Goal: Task Accomplishment & Management: Use online tool/utility

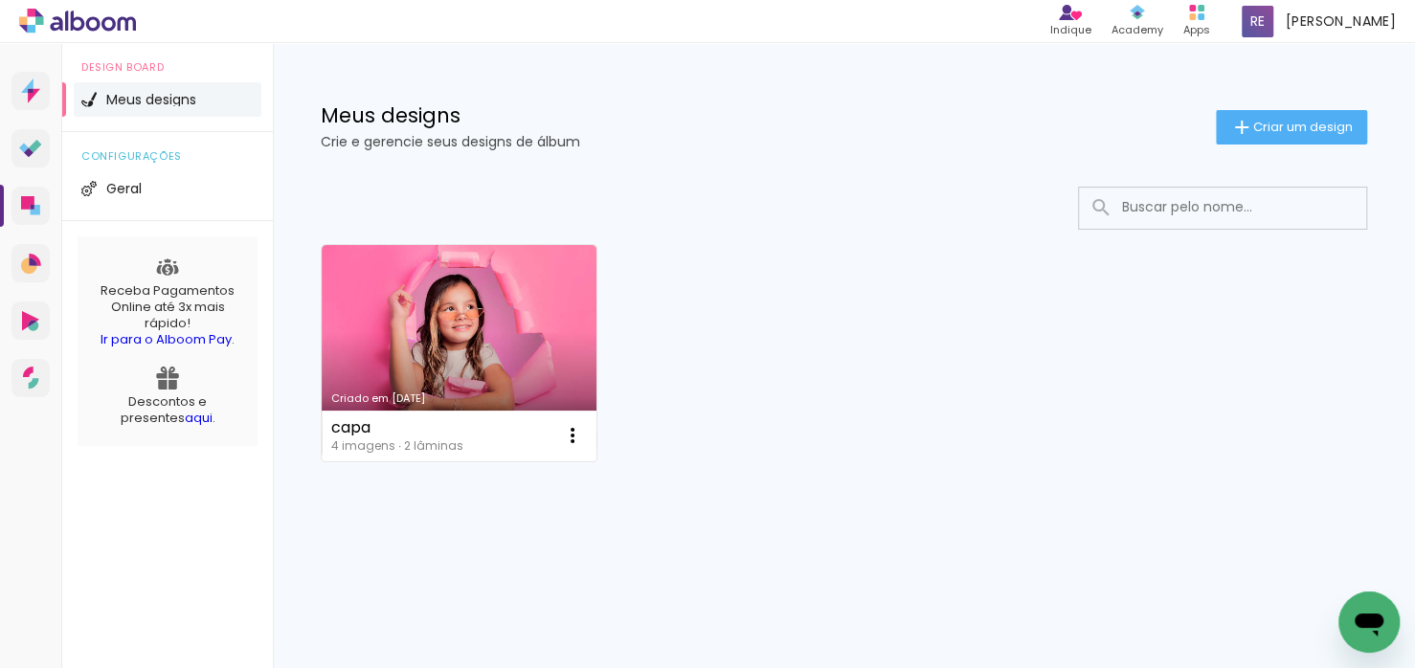
drag, startPoint x: 491, startPoint y: 298, endPoint x: 501, endPoint y: 300, distance: 9.8
click at [491, 297] on link "Criado em [DATE]" at bounding box center [459, 353] width 275 height 216
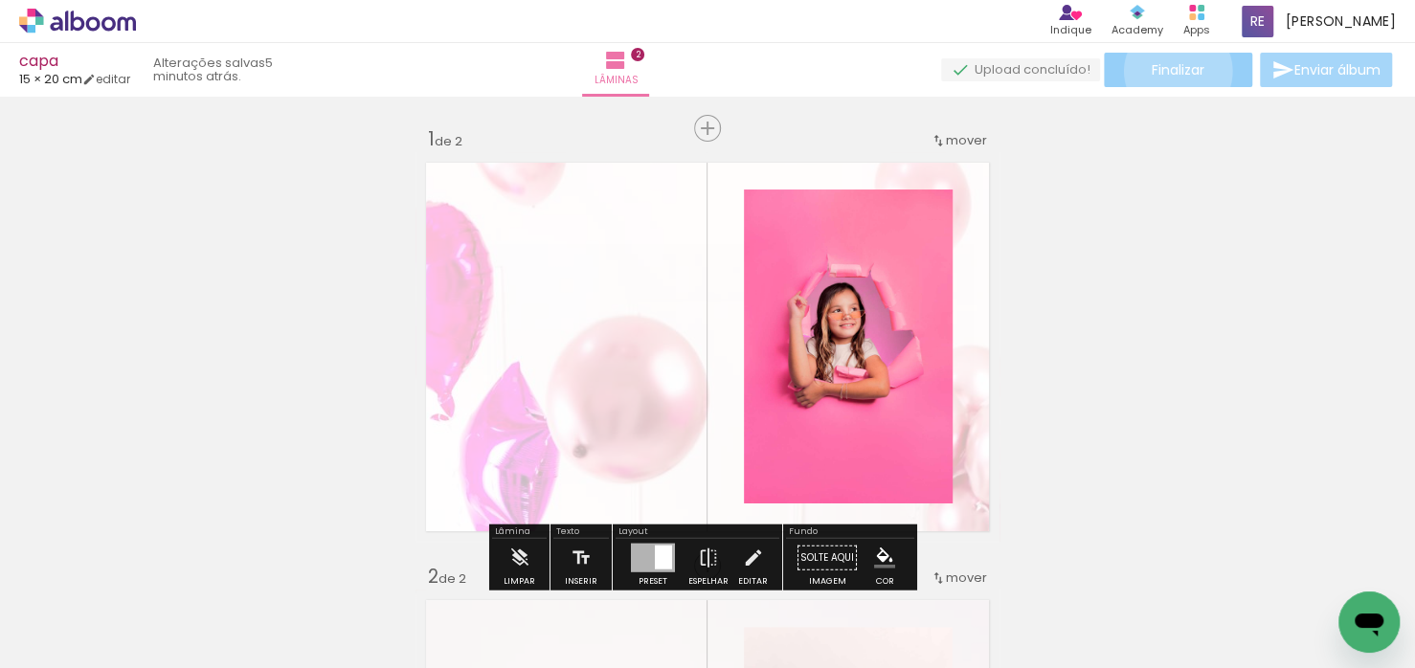
click at [1171, 71] on span "Finalizar" at bounding box center [1177, 69] width 53 height 13
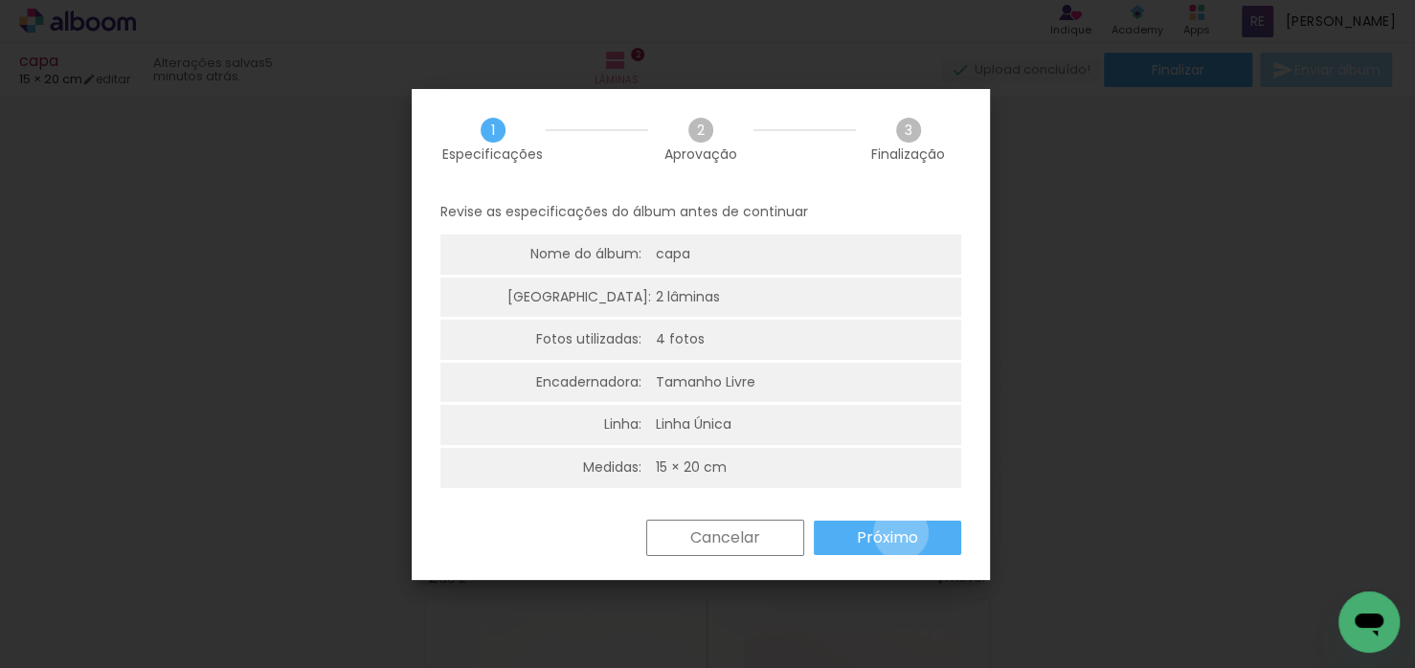
click at [0, 0] on slot "Próximo" at bounding box center [0, 0] width 0 height 0
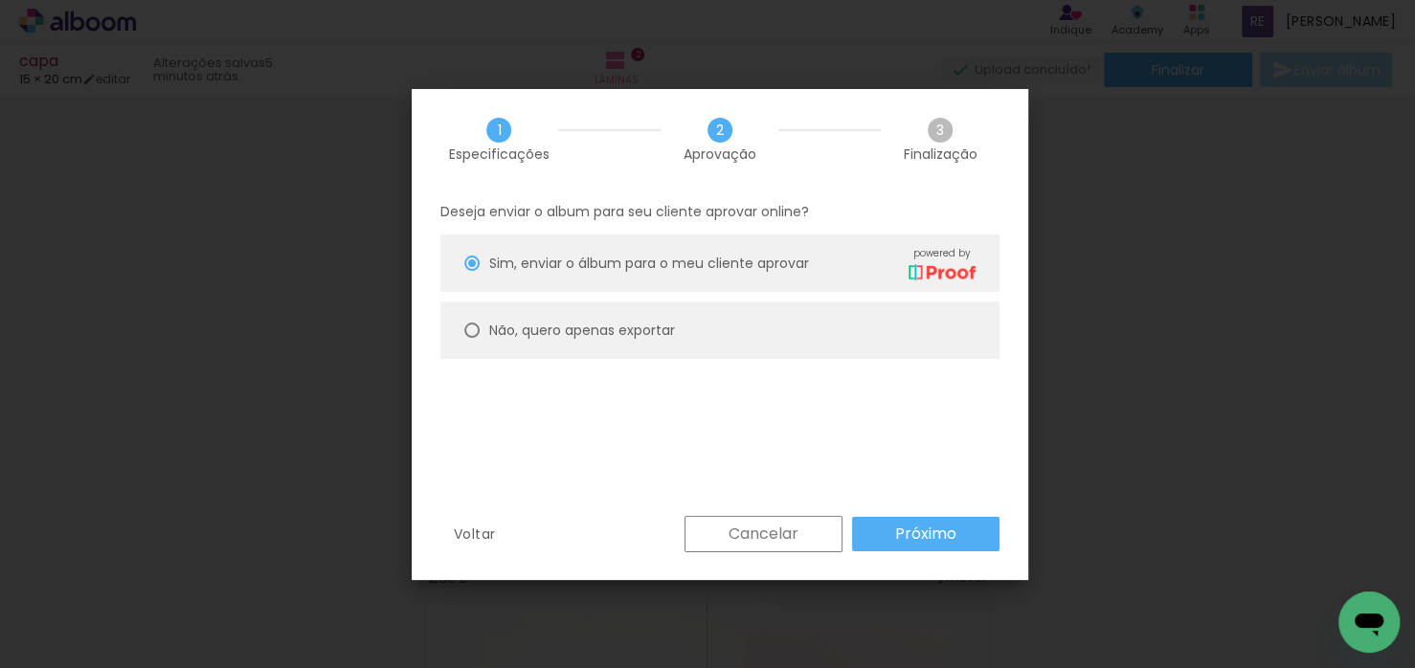
drag, startPoint x: 581, startPoint y: 332, endPoint x: 598, endPoint y: 335, distance: 17.5
click at [0, 0] on slot "Não, quero apenas exportar" at bounding box center [0, 0] width 0 height 0
type paper-radio-button "on"
click at [0, 0] on slot "Próximo" at bounding box center [0, 0] width 0 height 0
type input "Alta, 300 DPI"
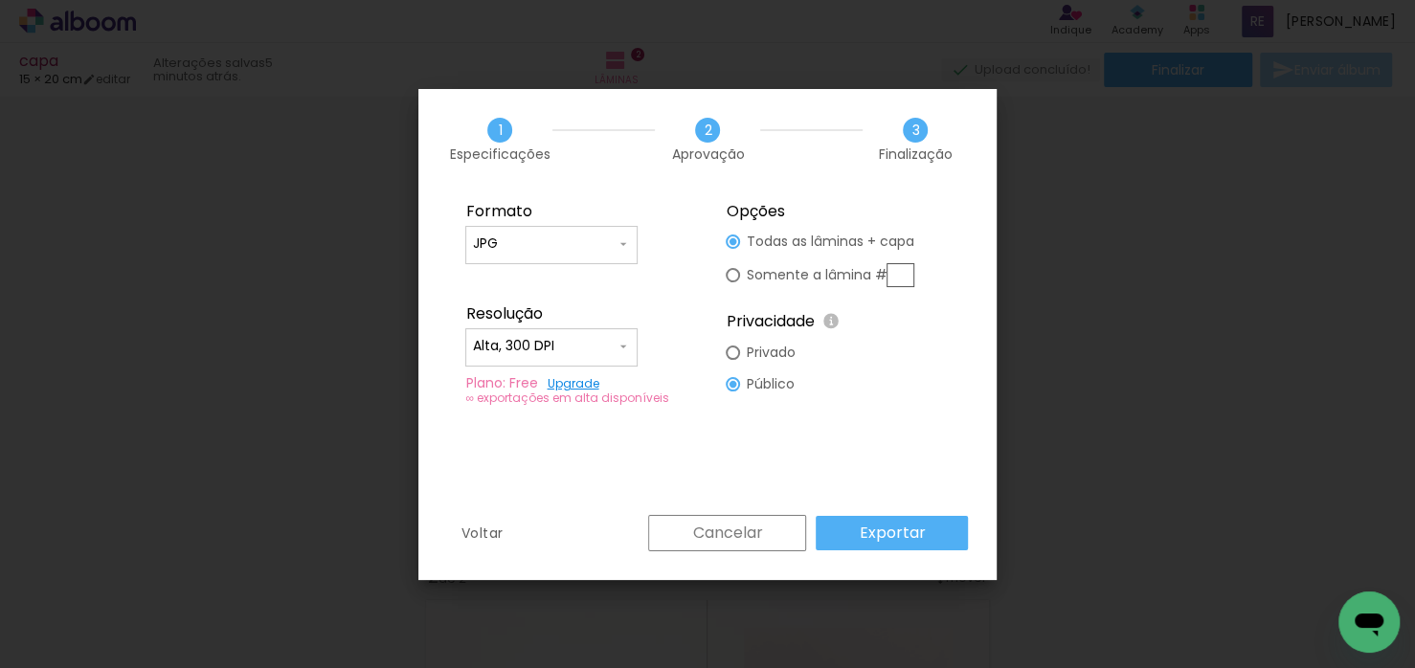
click at [0, 0] on slot "Exportar" at bounding box center [0, 0] width 0 height 0
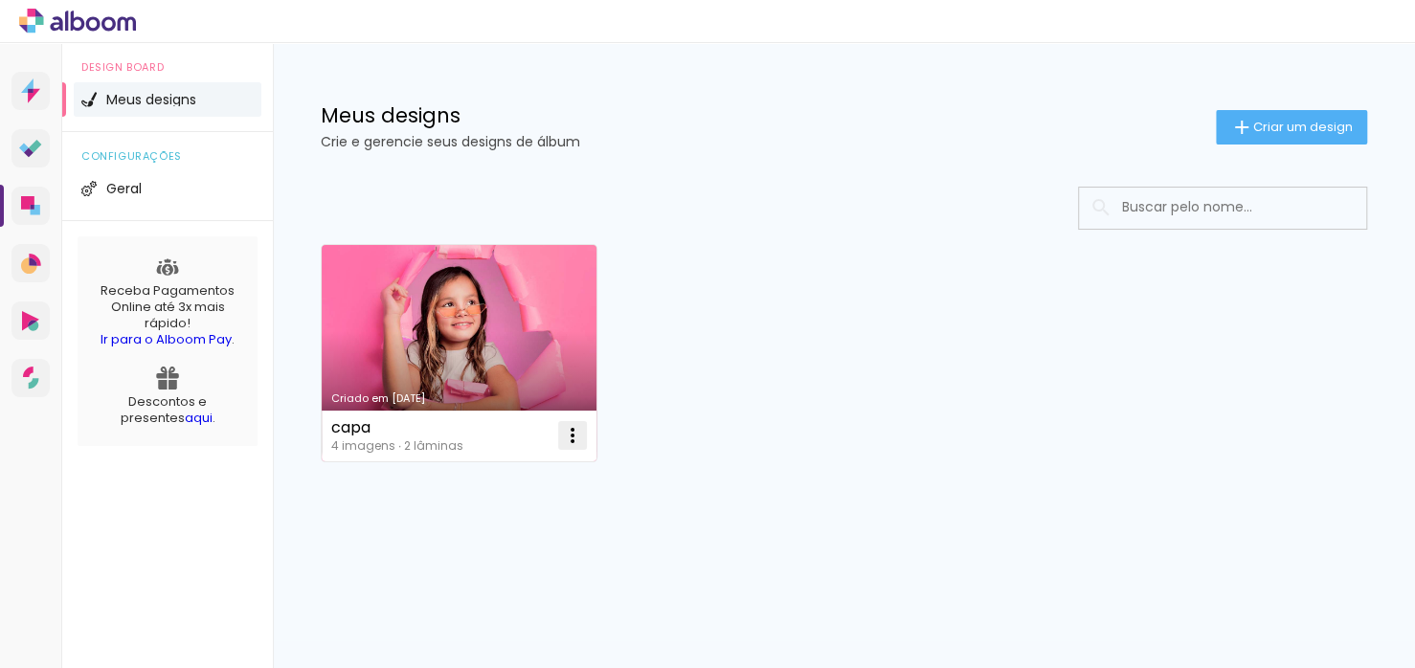
click at [577, 420] on paper-icon-button at bounding box center [572, 435] width 38 height 38
click at [550, 511] on span "Fazer uma cópia" at bounding box center [500, 517] width 112 height 13
type input "Cópia de capa"
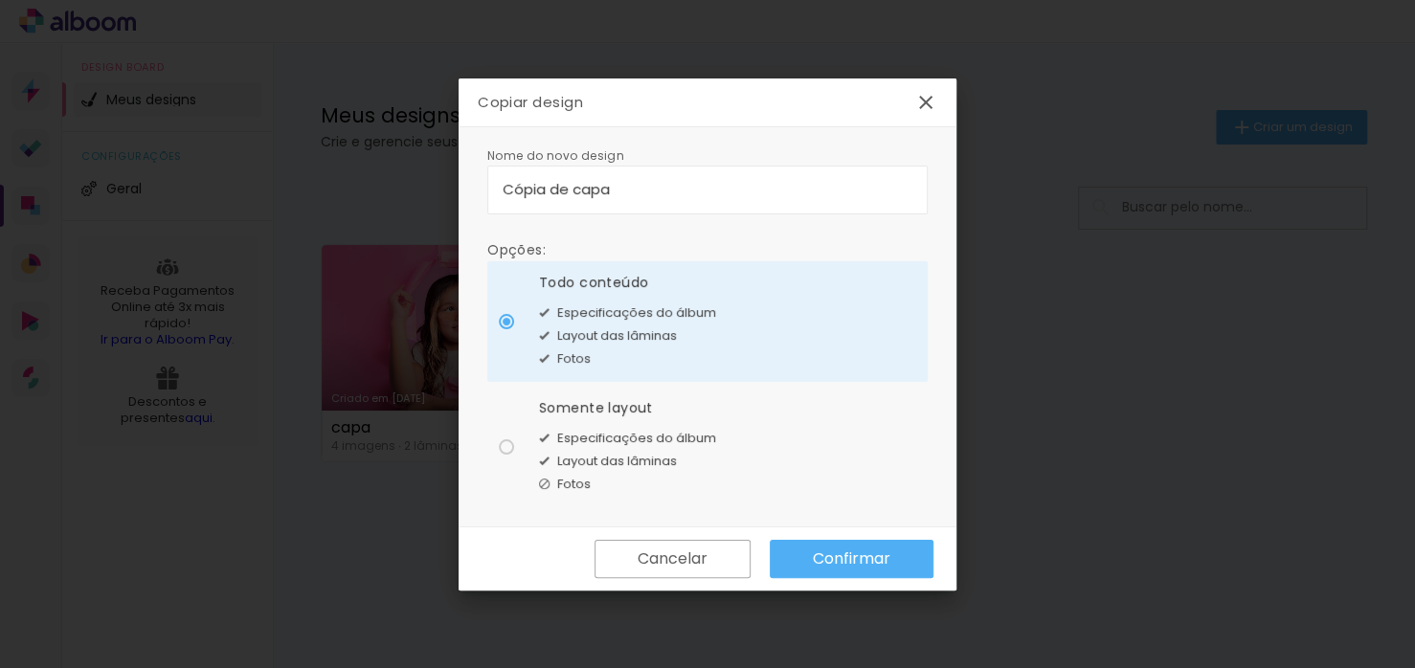
click at [0, 0] on slot "Confirmar" at bounding box center [0, 0] width 0 height 0
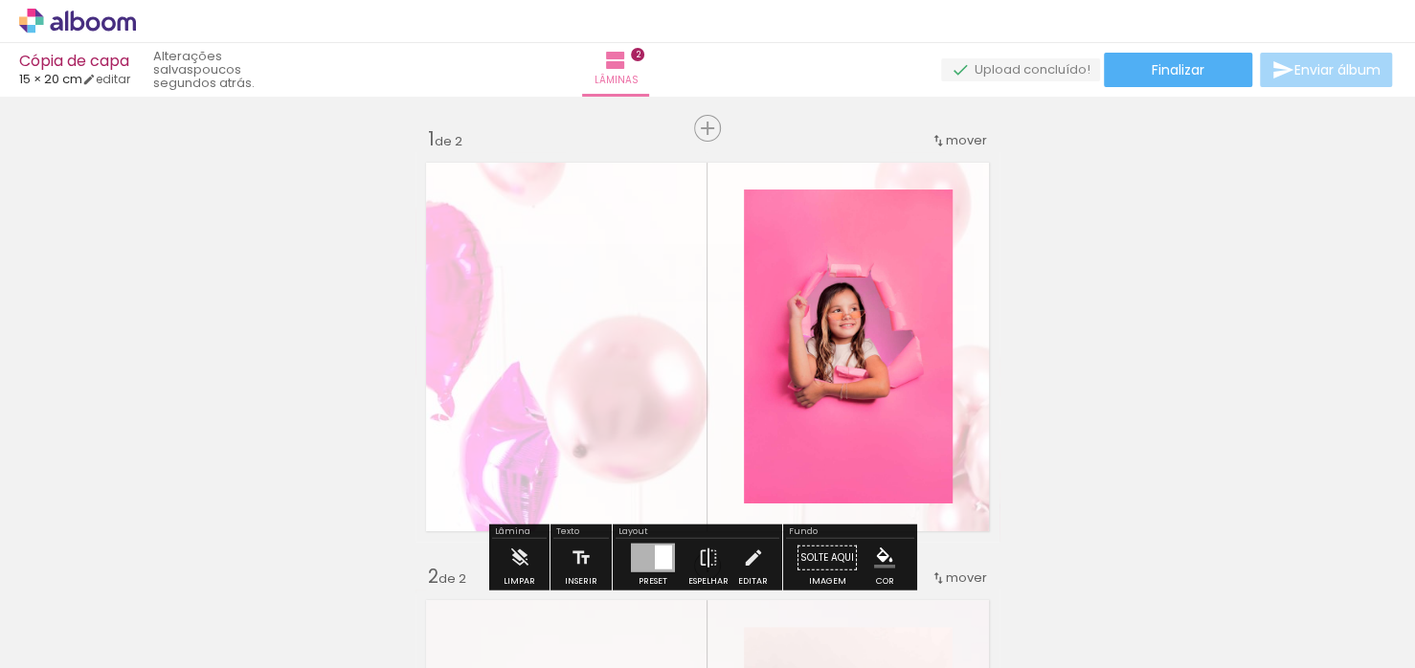
click at [1165, 76] on span "Finalizar" at bounding box center [1177, 69] width 53 height 13
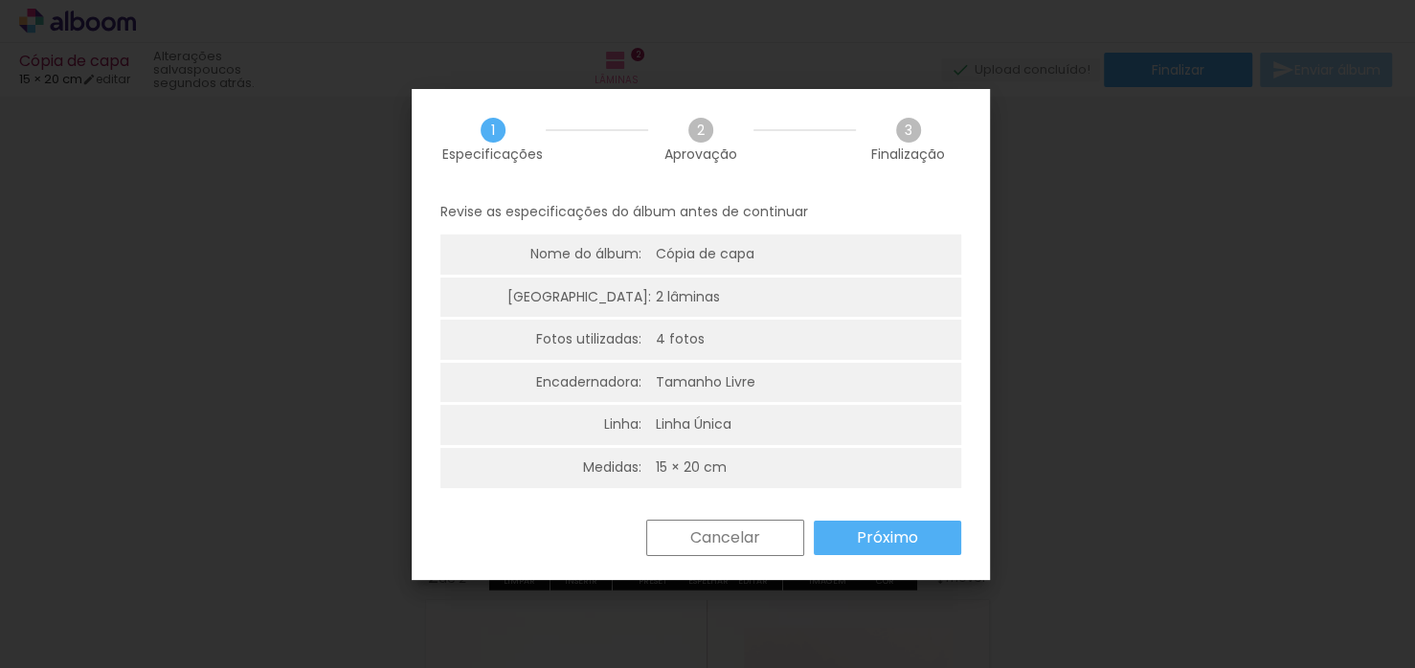
click at [0, 0] on slot "Próximo" at bounding box center [0, 0] width 0 height 0
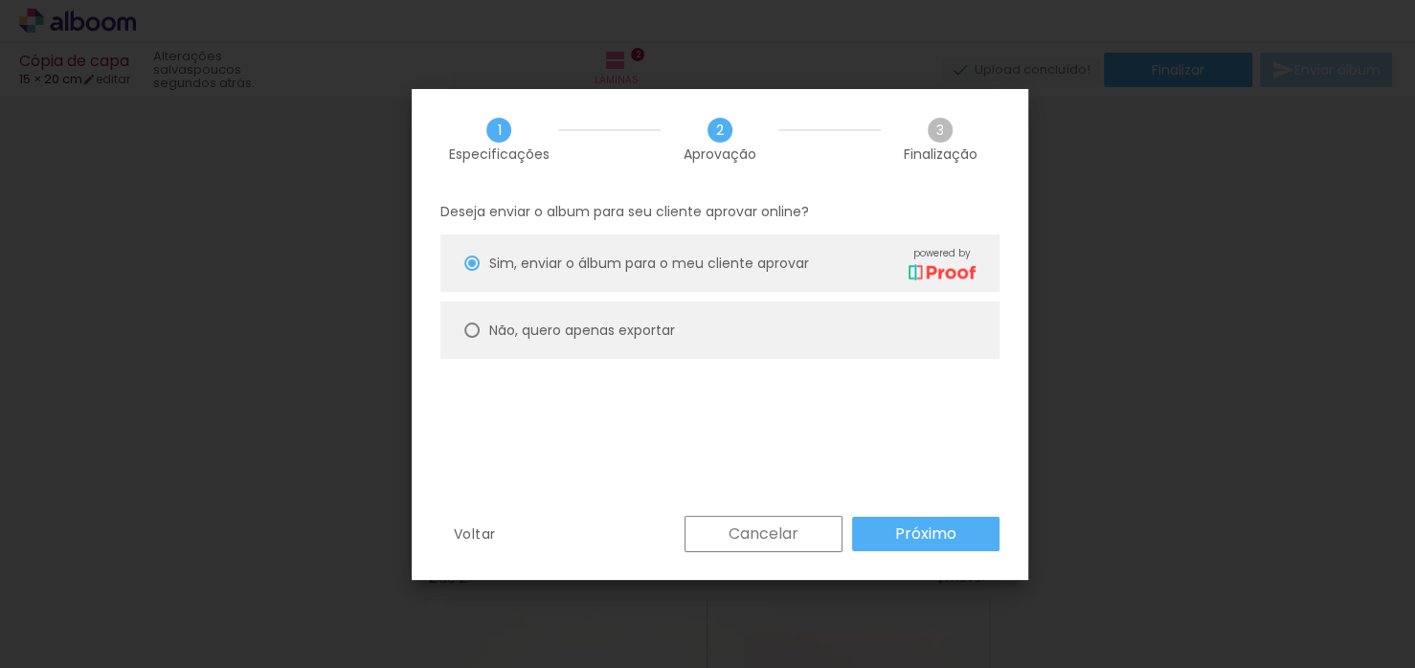
click at [579, 279] on div "Não, quero apenas exportar" at bounding box center [732, 263] width 486 height 34
type paper-radio-button "on"
click at [891, 530] on paper-button "Próximo" at bounding box center [925, 534] width 147 height 34
type input "Alta, 300 DPI"
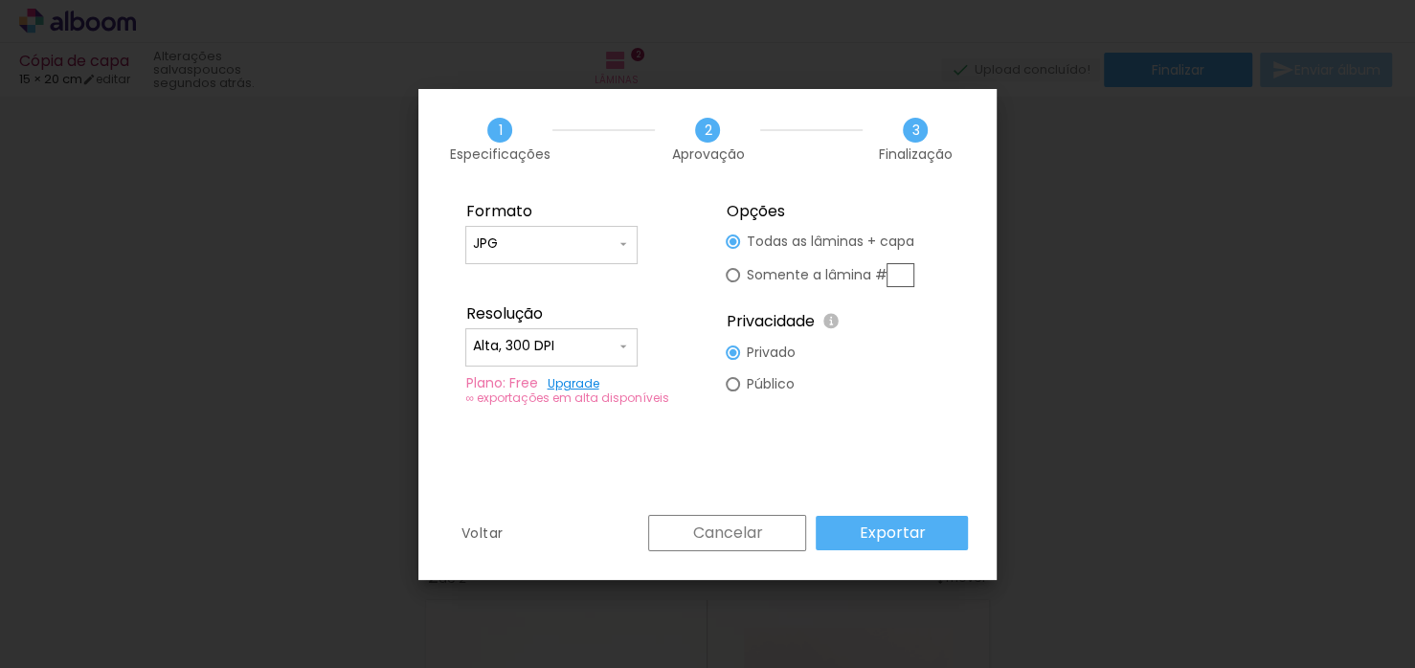
click at [0, 0] on slot "Exportar" at bounding box center [0, 0] width 0 height 0
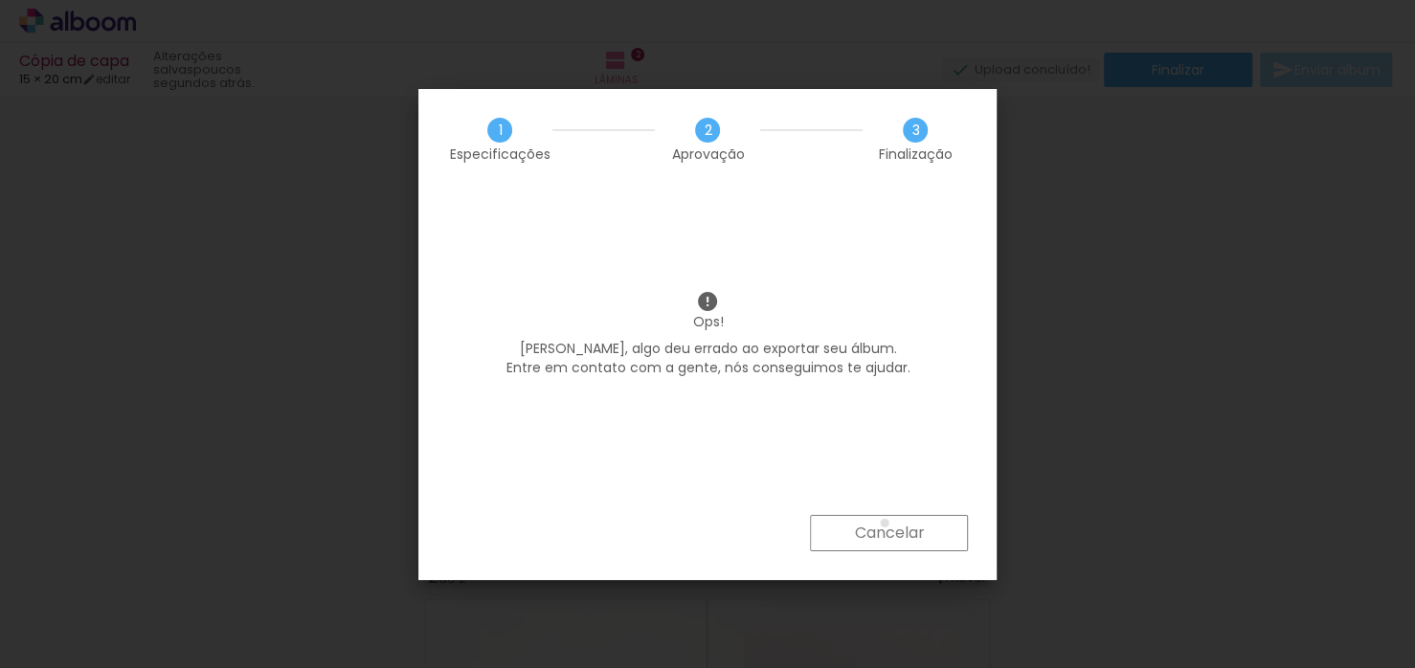
click at [0, 0] on slot "Cancelar" at bounding box center [0, 0] width 0 height 0
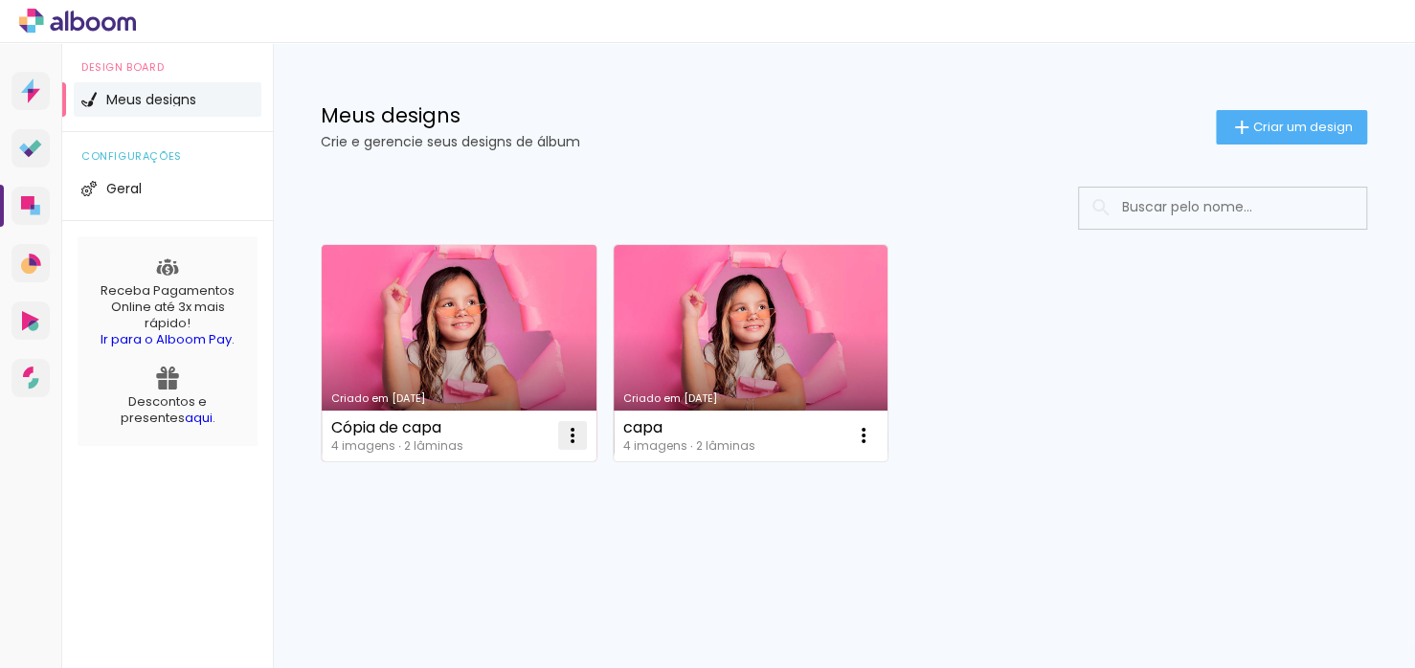
click at [572, 416] on paper-icon-button at bounding box center [572, 435] width 38 height 38
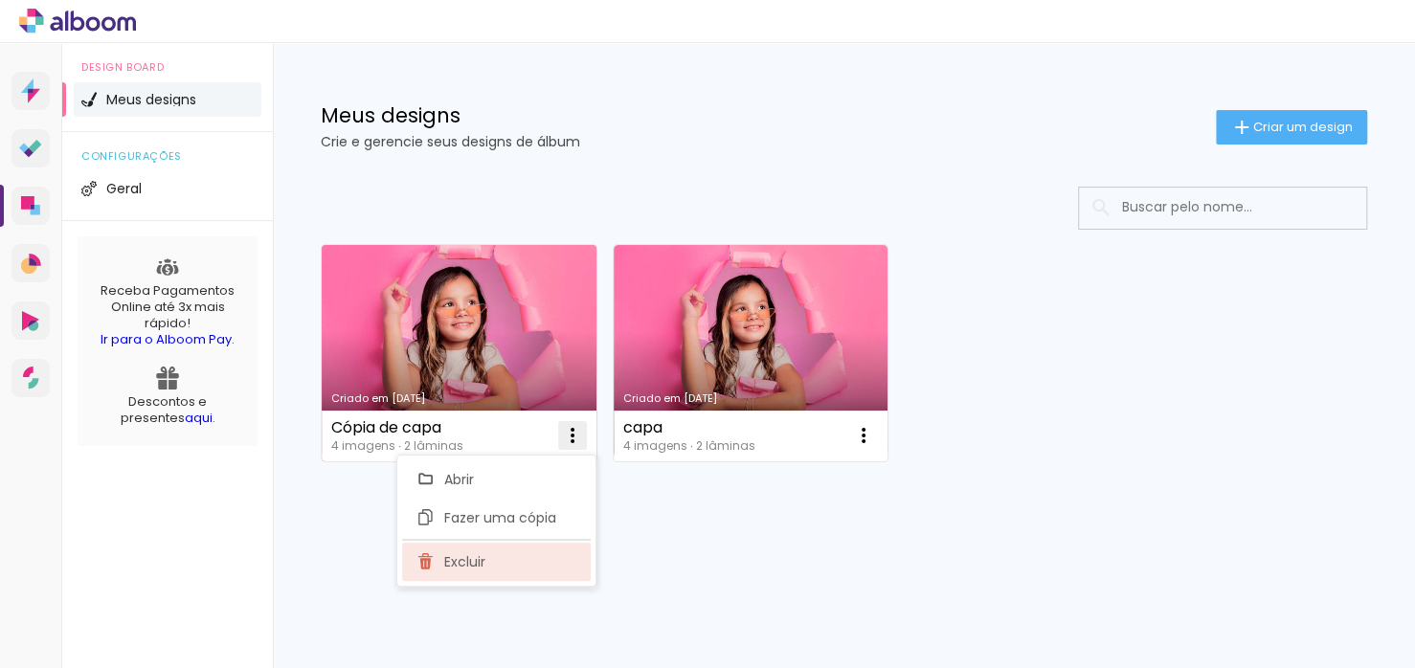
click at [471, 555] on span "Excluir" at bounding box center [464, 561] width 41 height 13
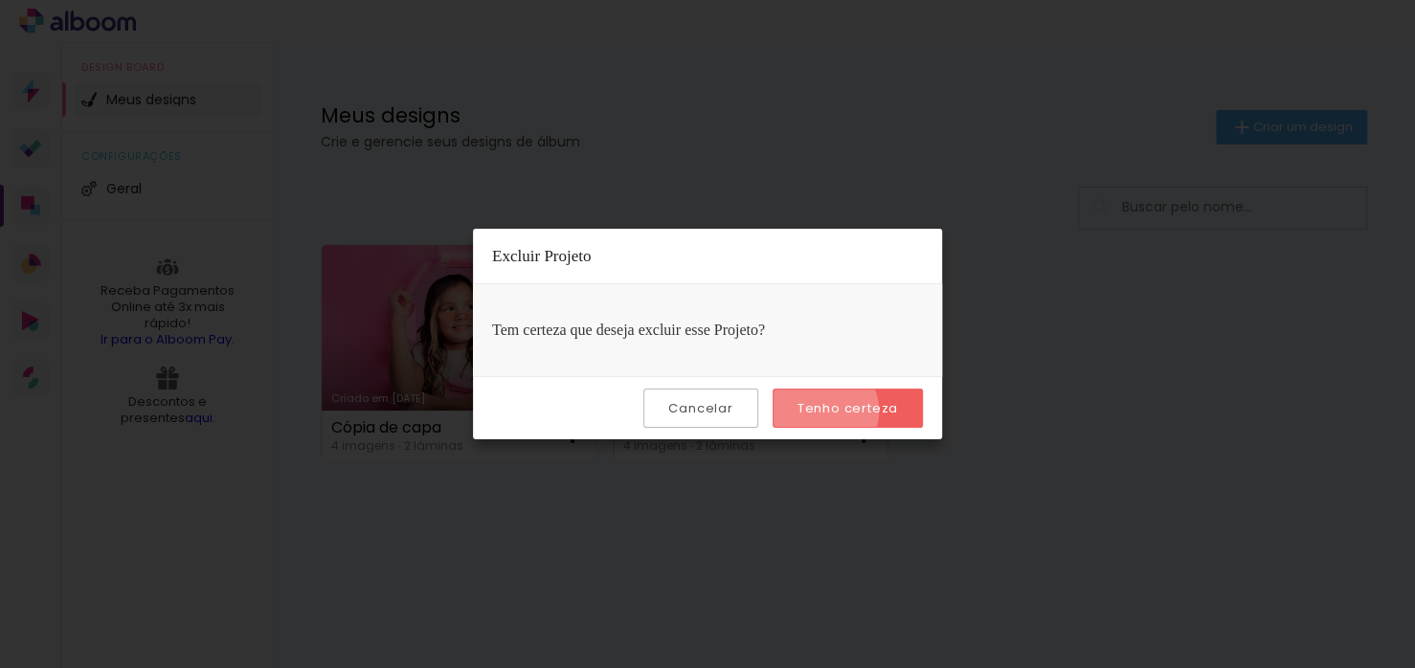
click at [0, 0] on slot "Tenho certeza" at bounding box center [0, 0] width 0 height 0
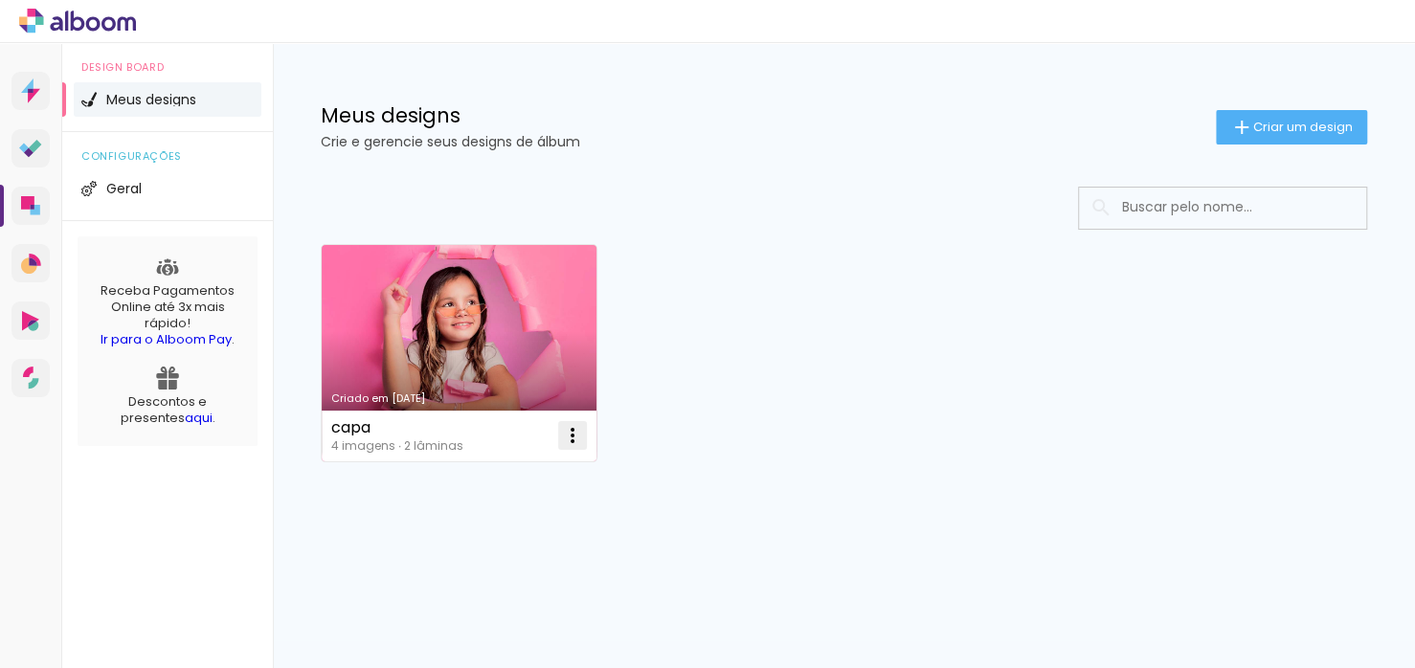
click at [580, 441] on iron-icon at bounding box center [572, 435] width 23 height 23
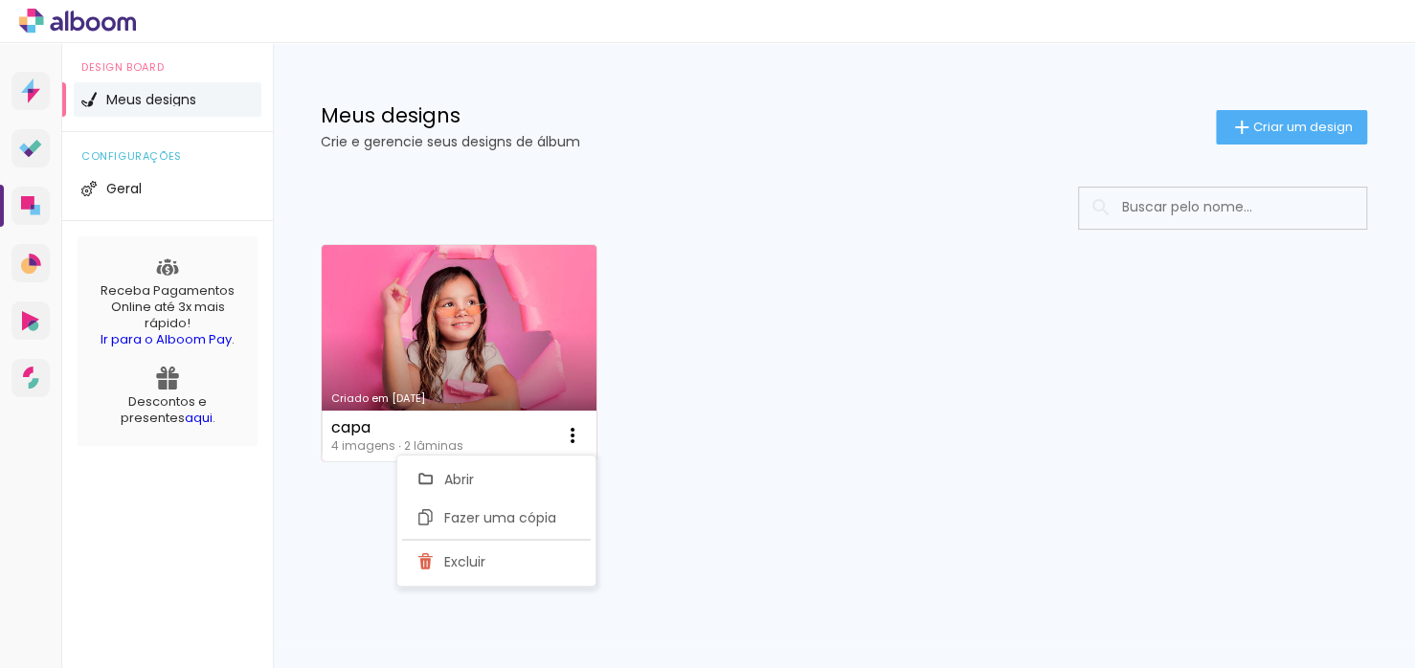
drag, startPoint x: 733, startPoint y: 359, endPoint x: 407, endPoint y: 321, distance: 328.6
click at [728, 360] on div "Criado em [DATE] capa 4 imagens ∙ 2 lâminas Abrir Fazer uma cópia Excluir" at bounding box center [843, 352] width 1063 height 234
click at [407, 320] on link "Criado em [DATE]" at bounding box center [459, 353] width 275 height 216
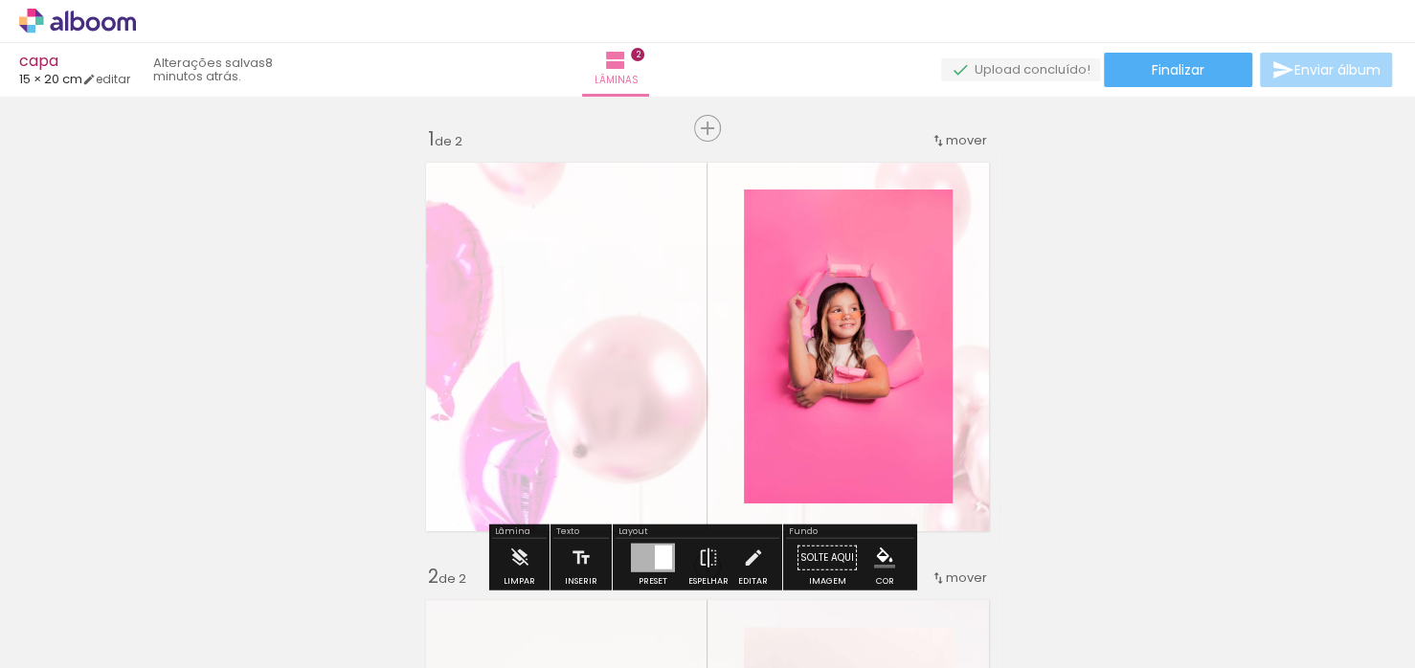
click at [235, 612] on div at bounding box center [191, 604] width 86 height 86
click at [235, 614] on div at bounding box center [191, 604] width 86 height 86
click at [235, 612] on div at bounding box center [191, 604] width 86 height 86
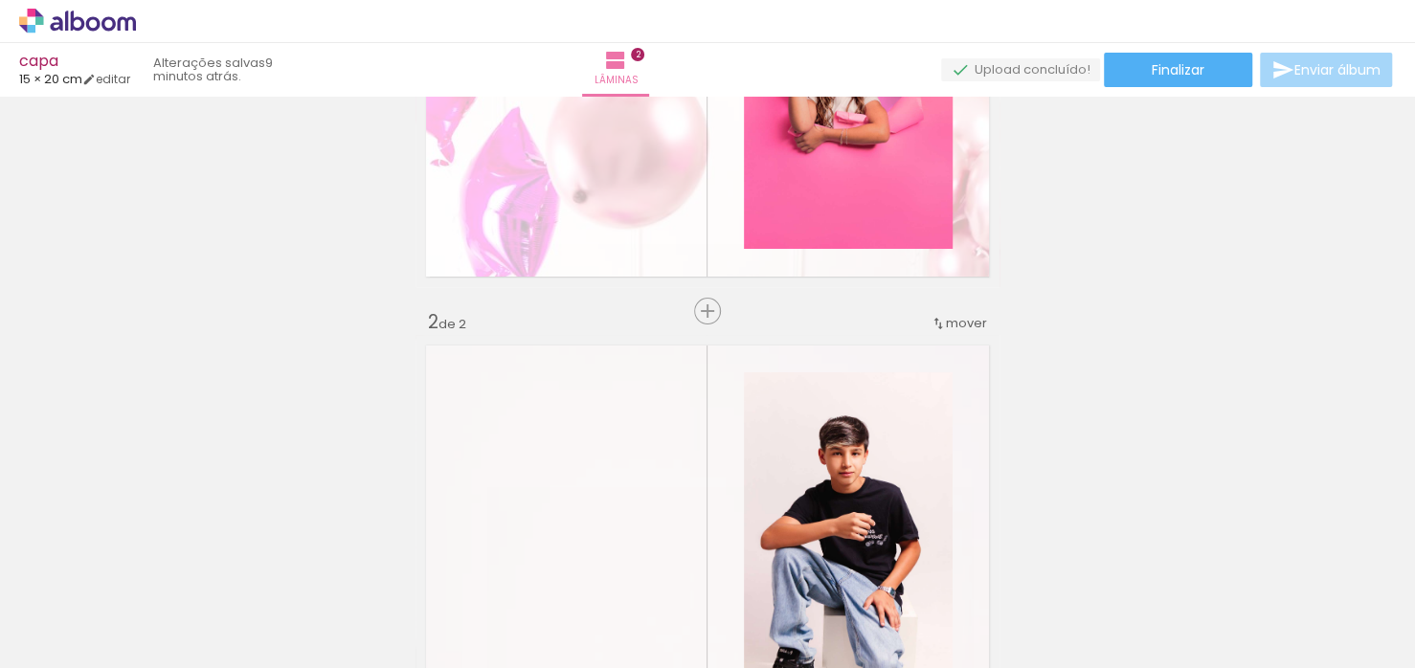
scroll to position [127, 0]
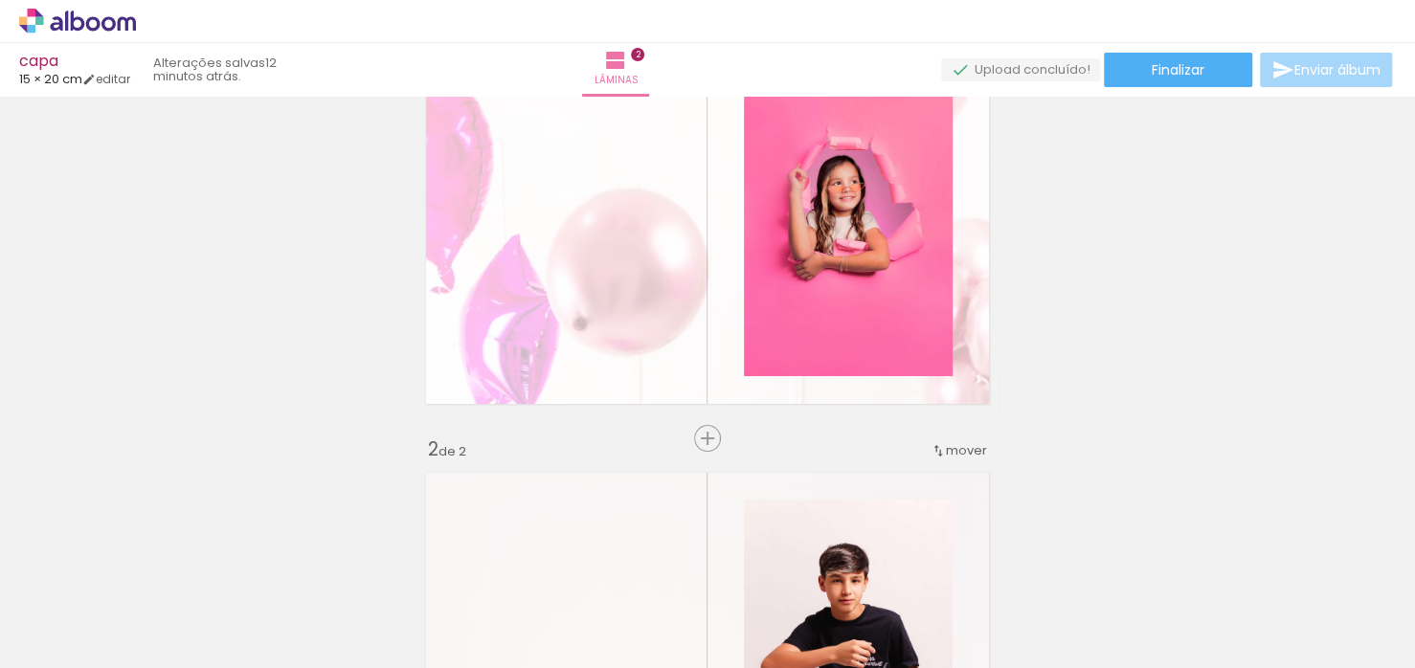
click at [172, 266] on div "Inserir lâmina 1 de 2 Inserir lâmina 2 de 2 O Designbox precisará aumentar a su…" at bounding box center [707, 632] width 1415 height 1313
